Goal: Task Accomplishment & Management: Use online tool/utility

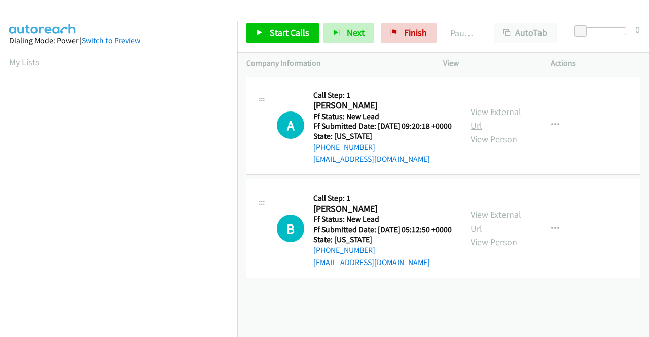
click at [512, 112] on link "View External Url" at bounding box center [496, 118] width 51 height 25
click at [508, 226] on link "View External Url" at bounding box center [496, 221] width 51 height 25
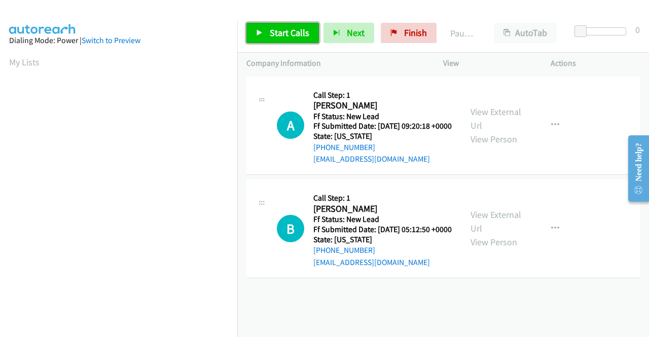
click at [292, 37] on span "Start Calls" at bounding box center [290, 33] width 40 height 12
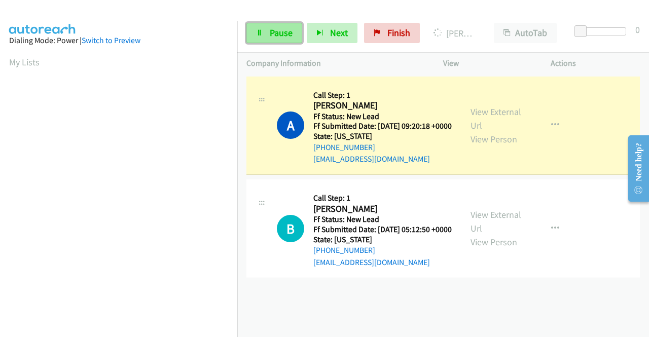
click at [266, 31] on link "Pause" at bounding box center [274, 33] width 56 height 20
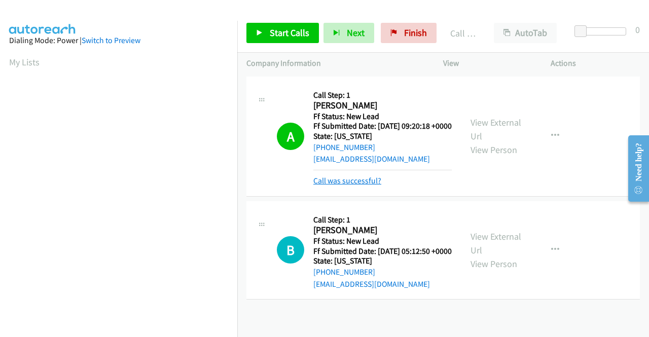
click at [362, 186] on link "Call was successful?" at bounding box center [347, 181] width 68 height 10
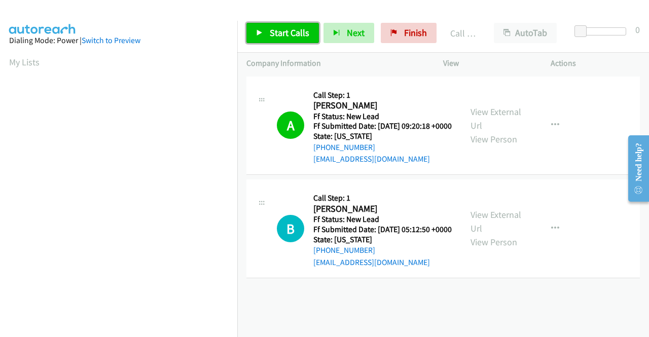
click at [303, 37] on span "Start Calls" at bounding box center [290, 33] width 40 height 12
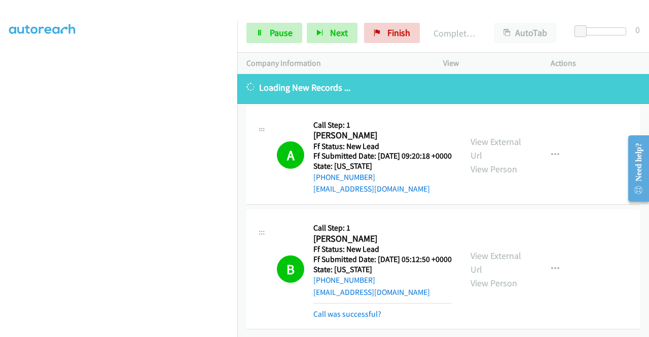
scroll to position [29, 0]
click at [366, 309] on link "Call was successful?" at bounding box center [347, 314] width 68 height 10
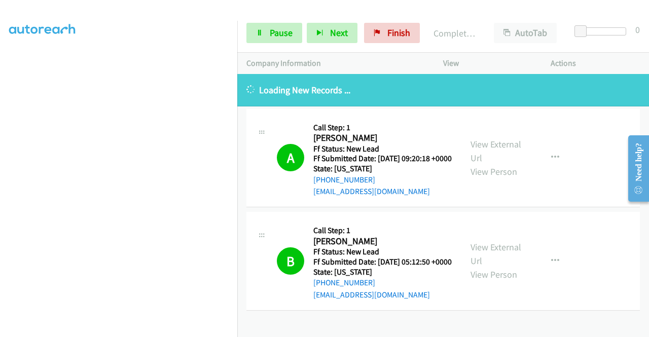
scroll to position [8, 0]
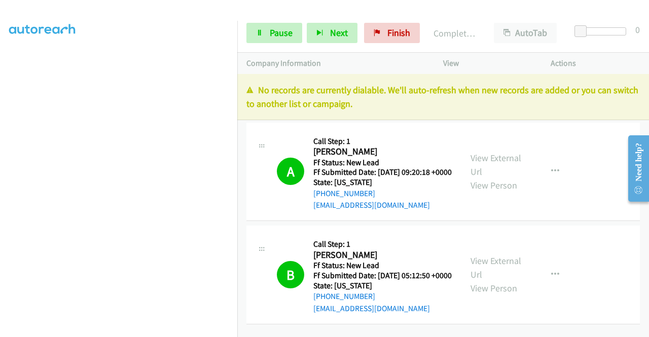
click at [522, 224] on td "A Callback Scheduled Call Step: 1 Anthony Howard America/Denver Ff Status: New …" at bounding box center [443, 171] width 412 height 103
click at [526, 65] on p "View" at bounding box center [487, 63] width 89 height 12
click at [399, 40] on link "Finish" at bounding box center [392, 33] width 56 height 20
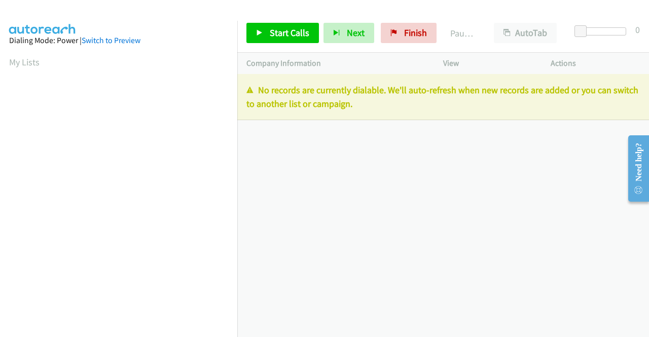
click at [554, 230] on div "+1 415-964-1034 Call failed - Please reload the list and try again The Callbar …" at bounding box center [443, 205] width 412 height 263
click at [414, 37] on span "Finish" at bounding box center [415, 33] width 23 height 12
